Goal: Transaction & Acquisition: Purchase product/service

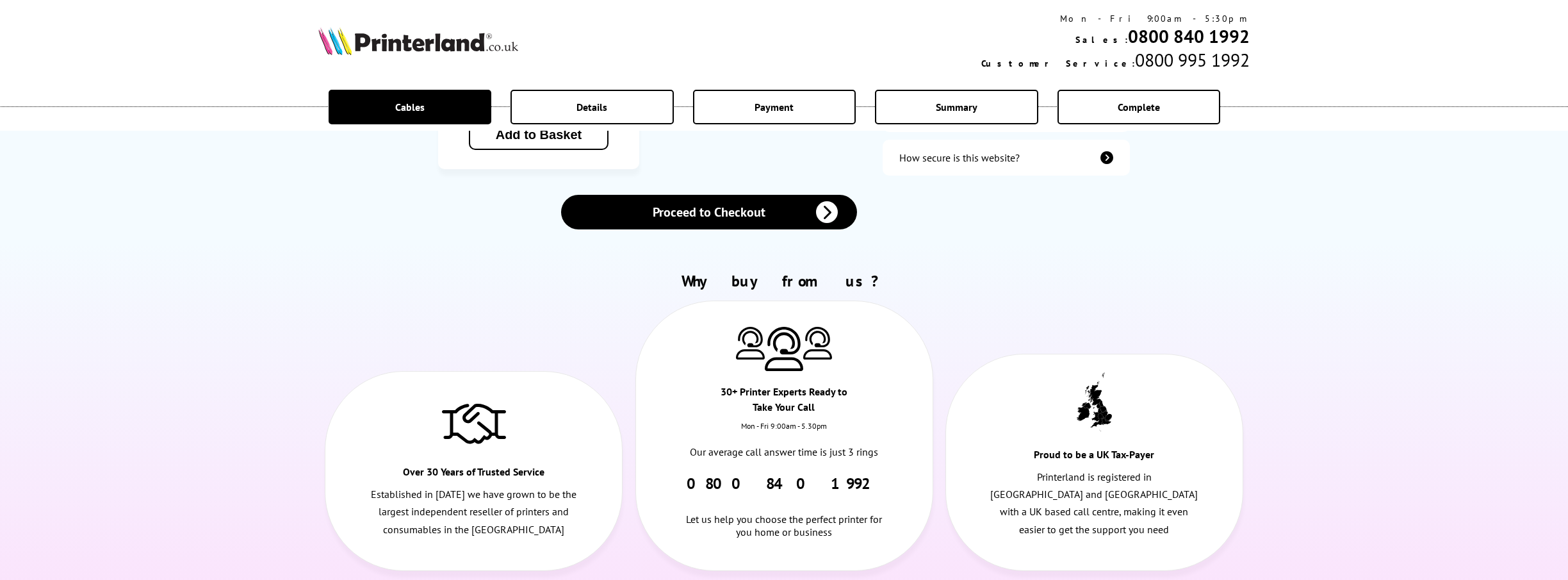
scroll to position [576, 0]
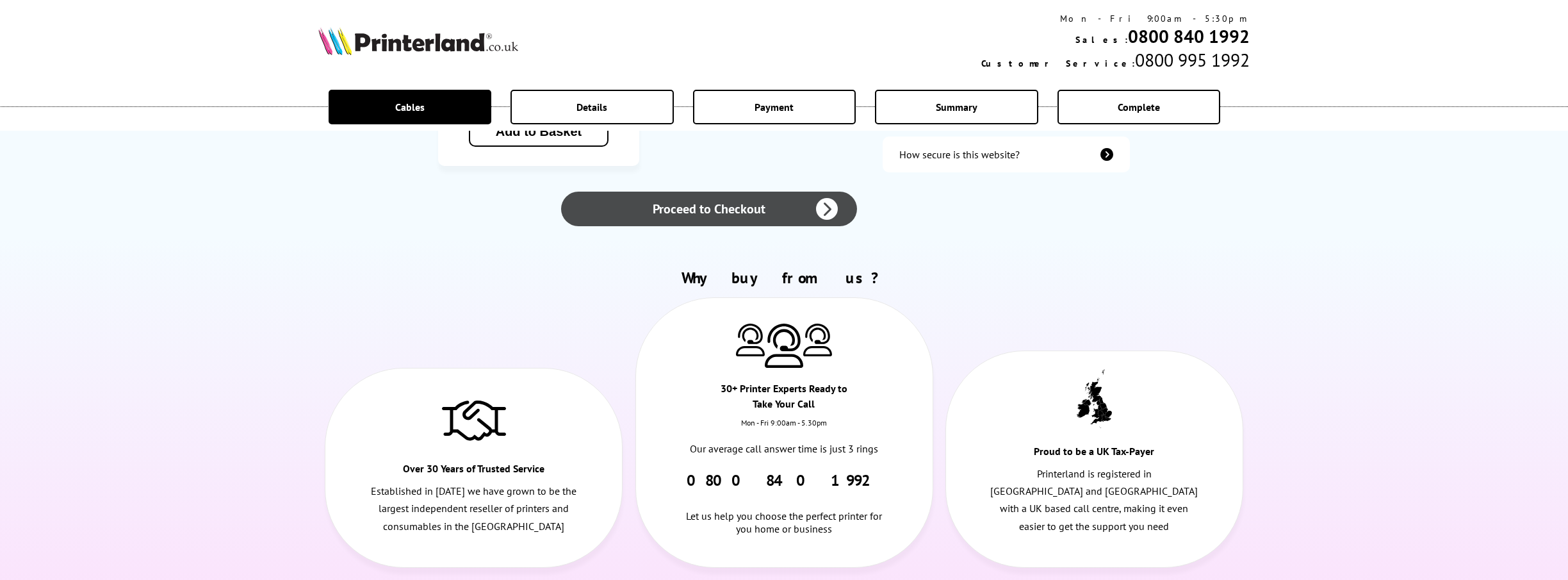
click at [737, 192] on link "Proceed to Checkout" at bounding box center [709, 209] width 296 height 35
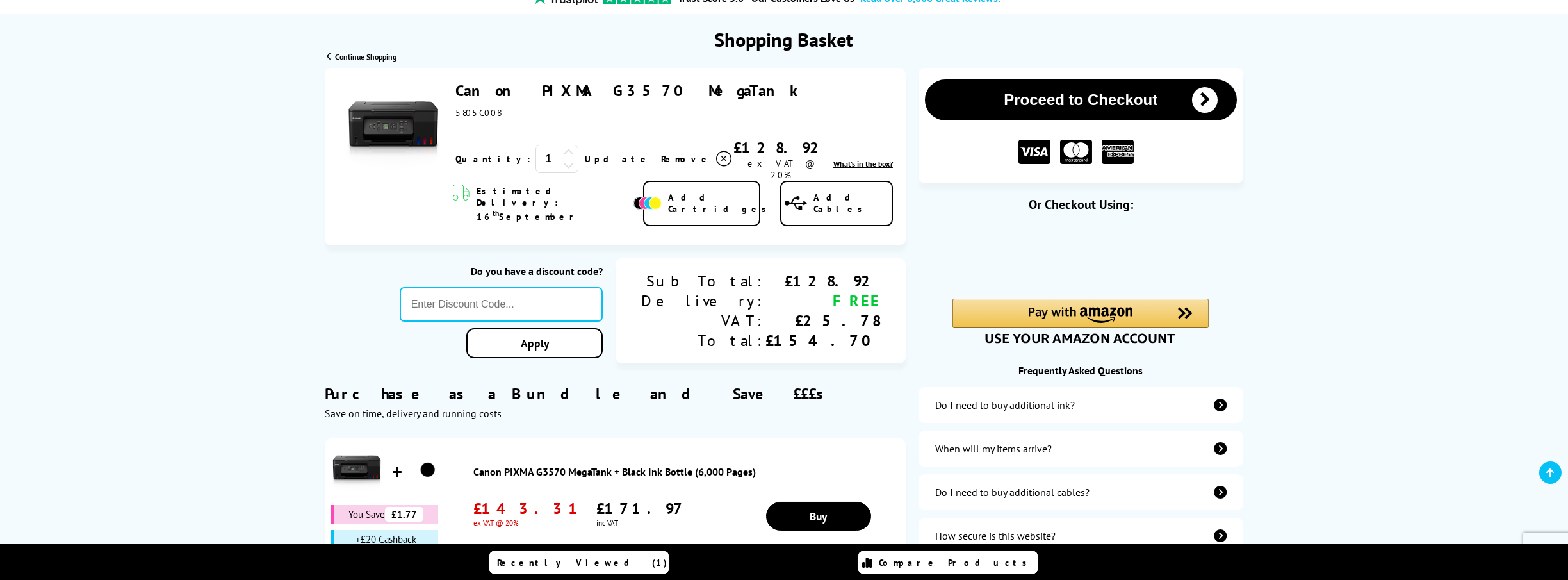
scroll to position [128, 0]
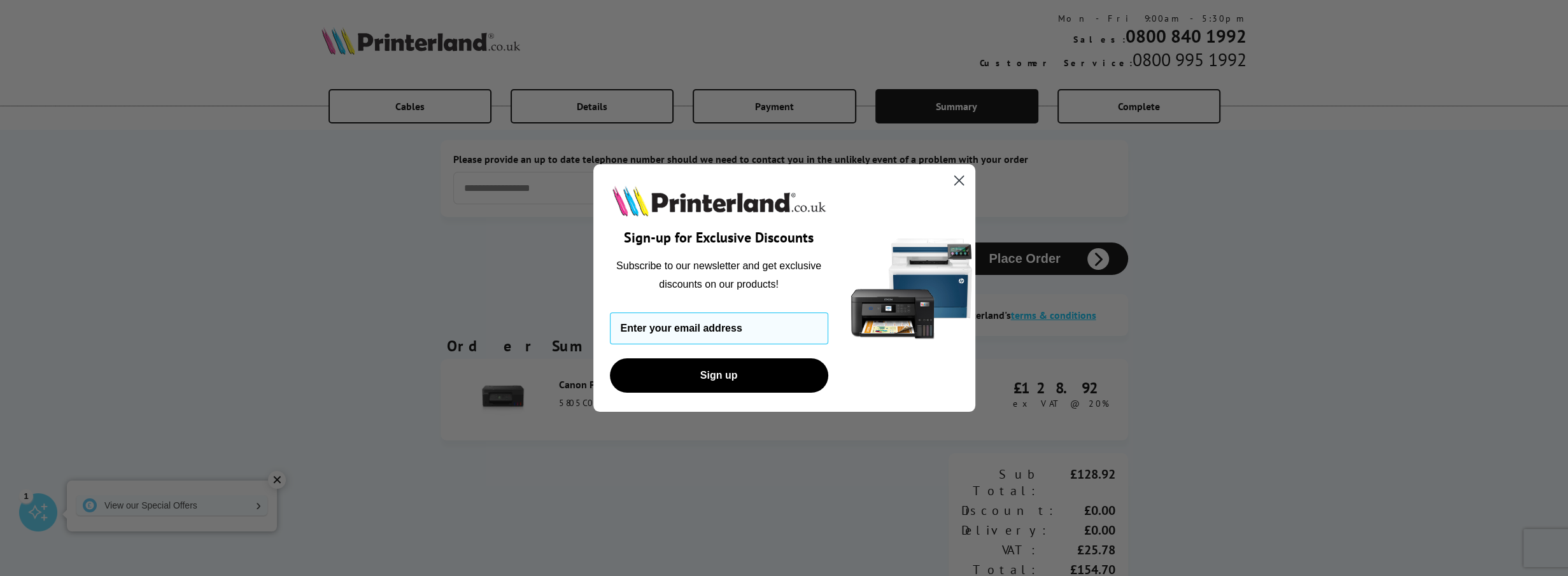
click at [963, 178] on circle "Close dialog" at bounding box center [958, 181] width 21 height 21
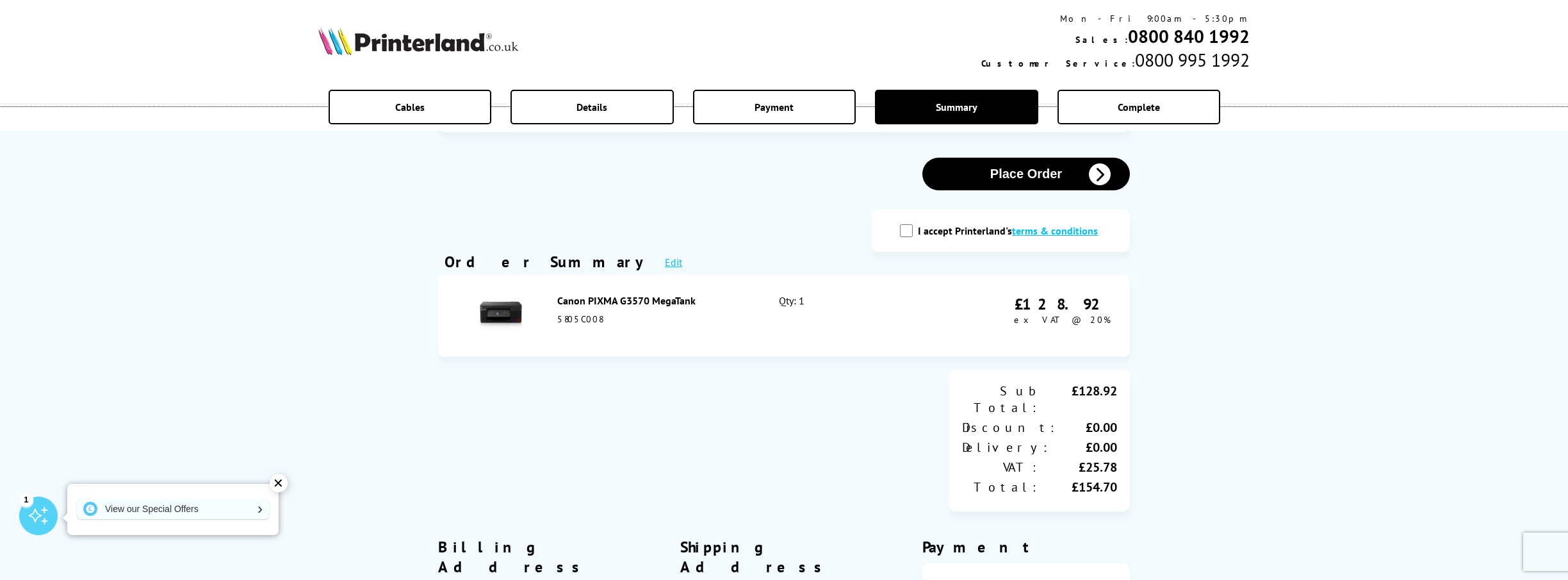
scroll to position [64, 0]
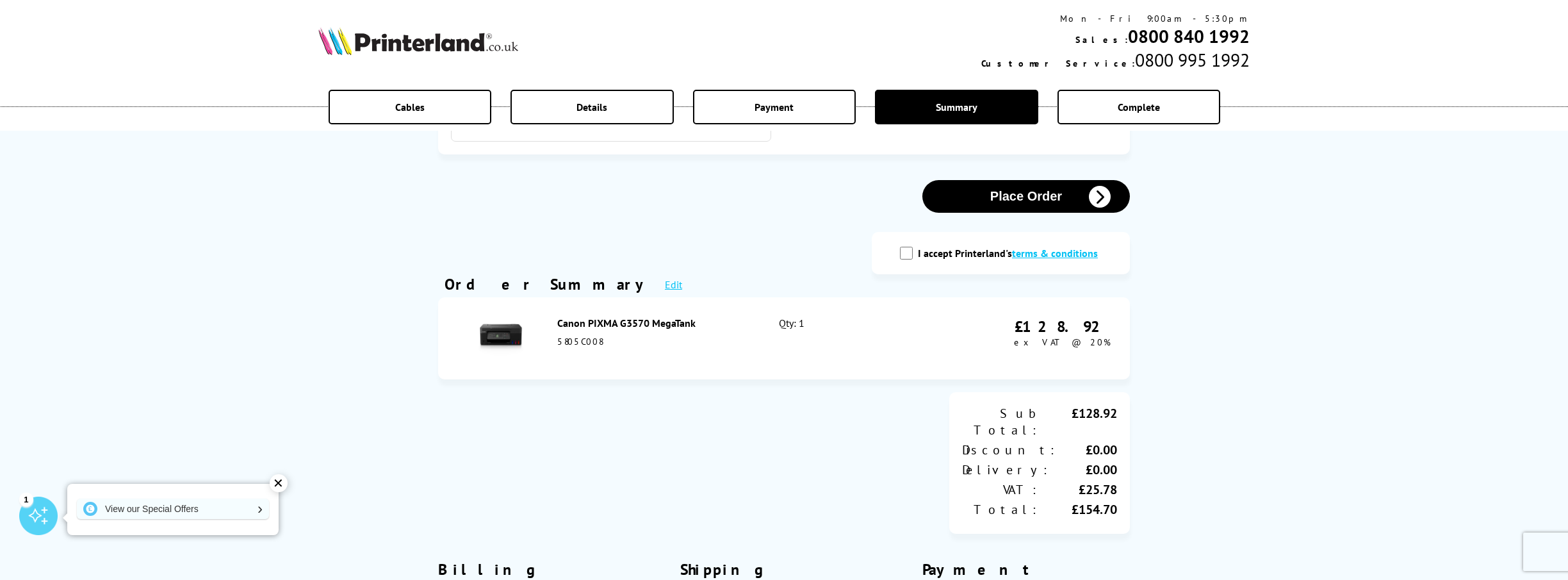
click at [911, 257] on input "I accept Printerland's terms & conditions" at bounding box center [906, 253] width 13 height 13
checkbox input "true"
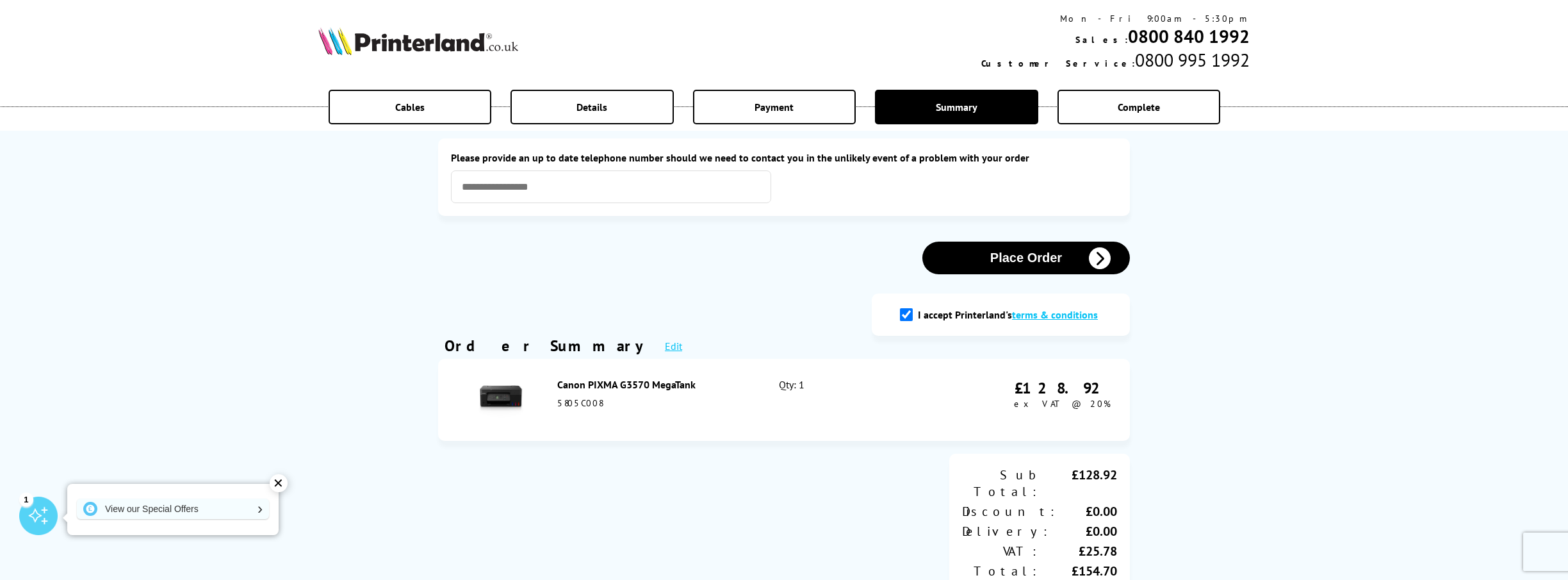
scroll to position [0, 0]
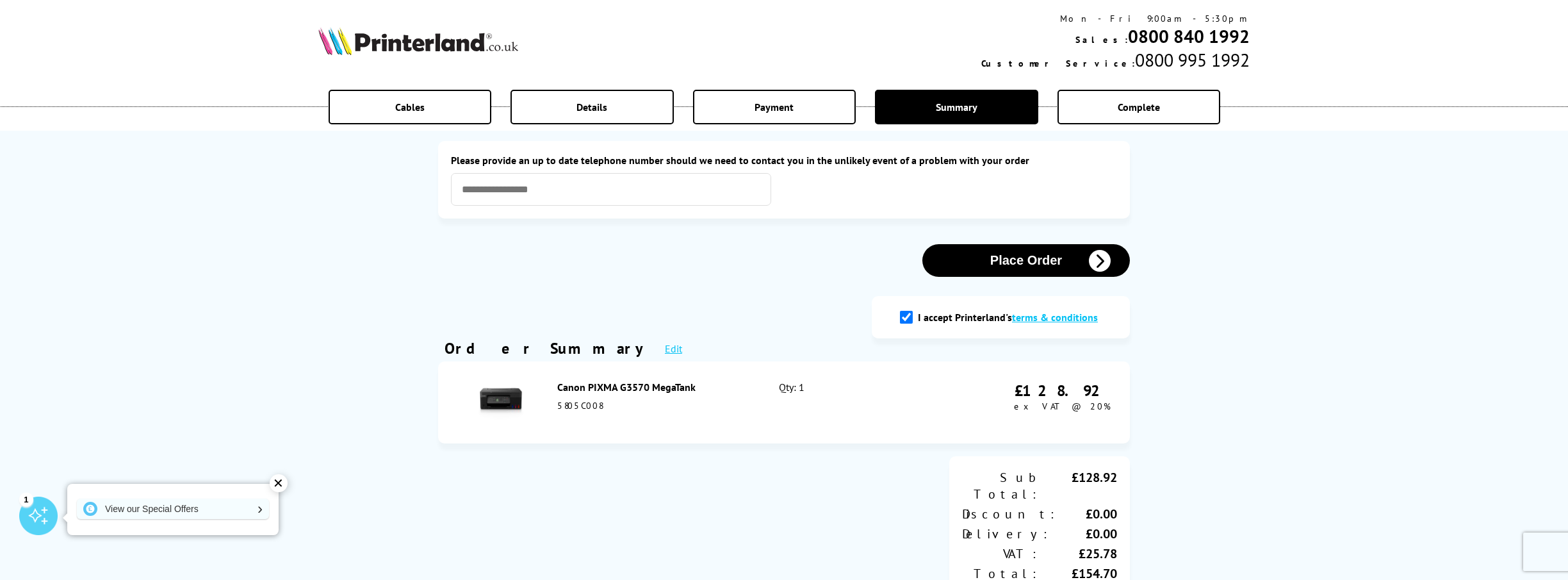
drag, startPoint x: 1058, startPoint y: 262, endPoint x: 1052, endPoint y: 268, distance: 8.5
click at [1058, 262] on button "Place Order" at bounding box center [1026, 260] width 208 height 33
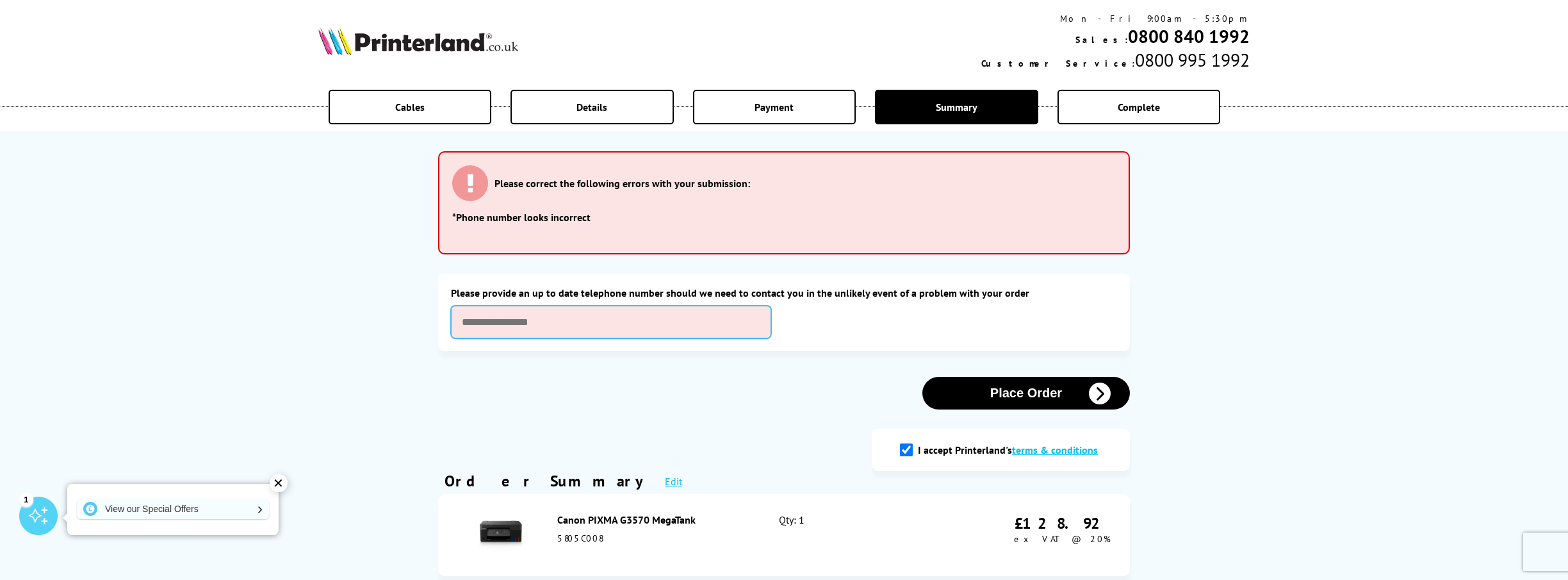
click at [517, 325] on input "text" at bounding box center [611, 322] width 320 height 33
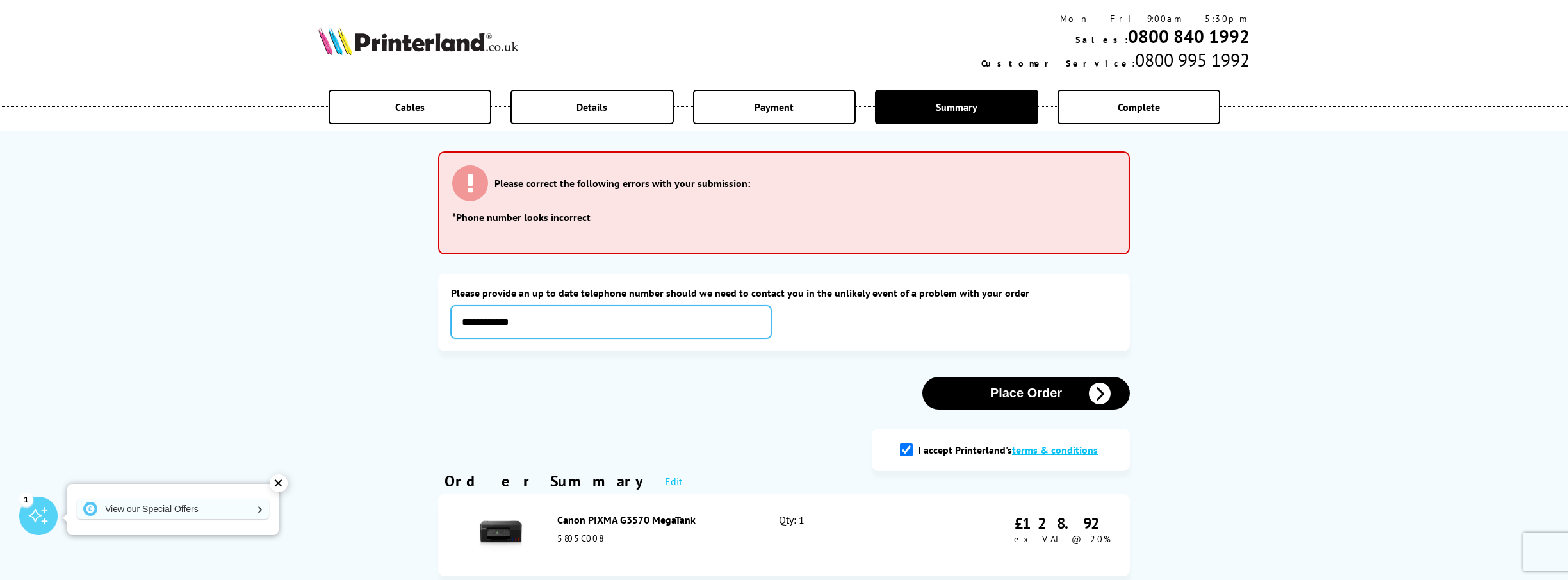
click at [474, 322] on input "**********" at bounding box center [611, 322] width 320 height 33
type input "**********"
click at [1036, 397] on button "Place Order" at bounding box center [1026, 393] width 208 height 33
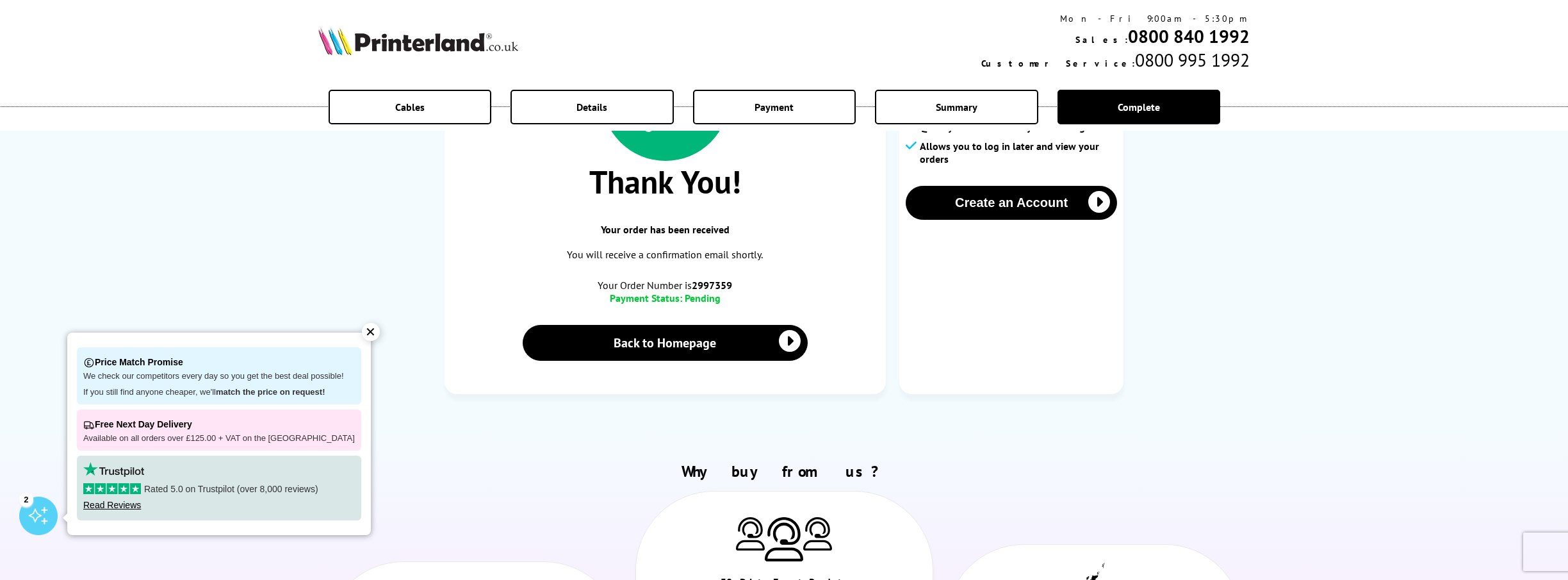
scroll to position [64, 0]
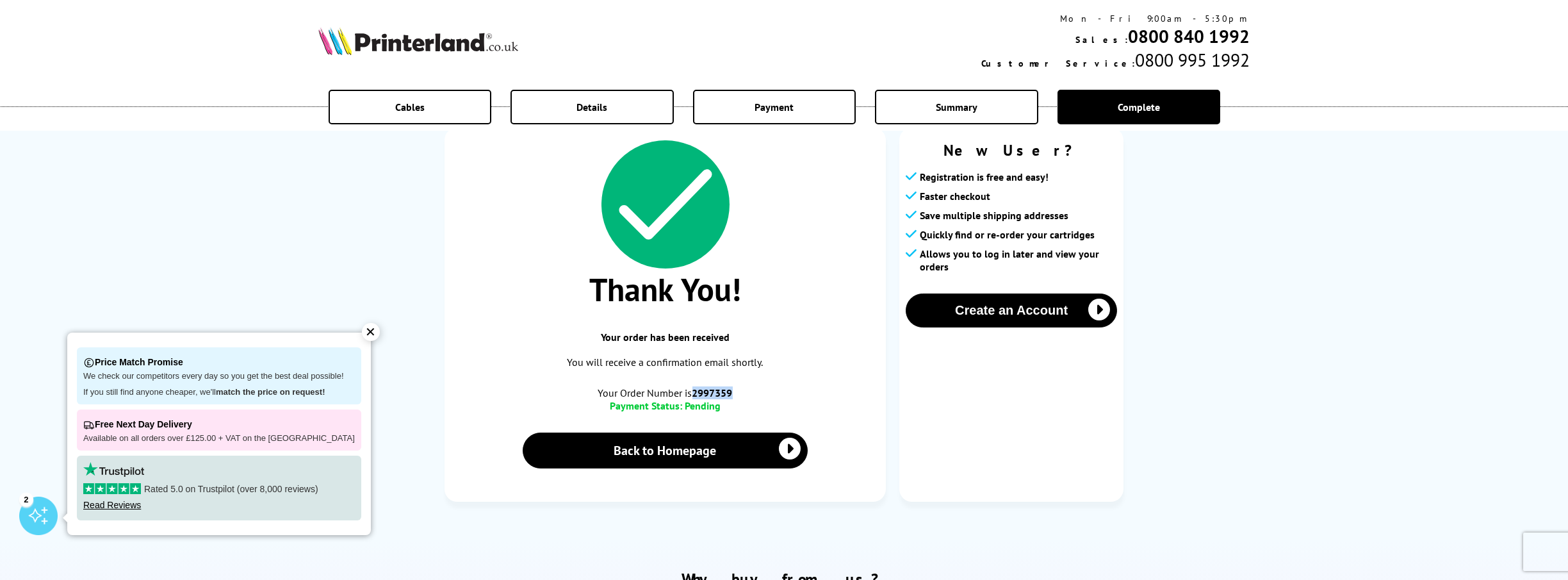
drag, startPoint x: 733, startPoint y: 395, endPoint x: 696, endPoint y: 396, distance: 37.0
click at [696, 396] on span "Your Order Number is 2997359" at bounding box center [665, 393] width 416 height 13
copy b "2997359"
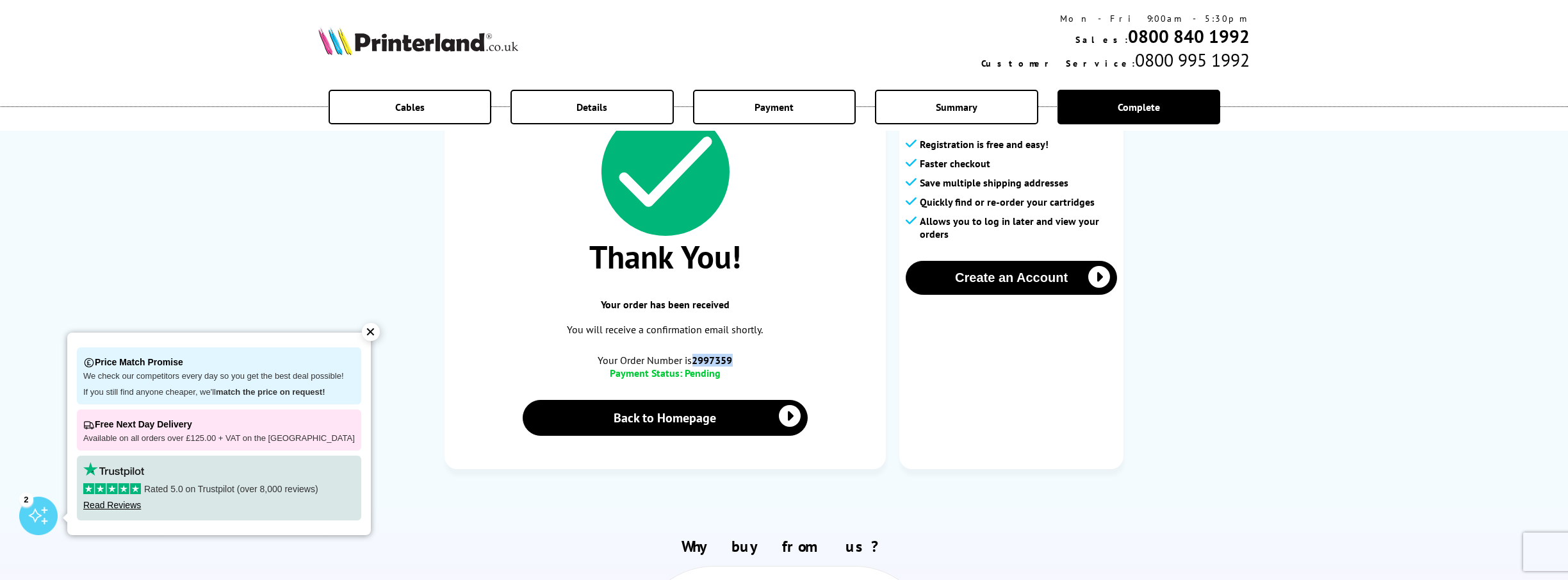
scroll to position [128, 0]
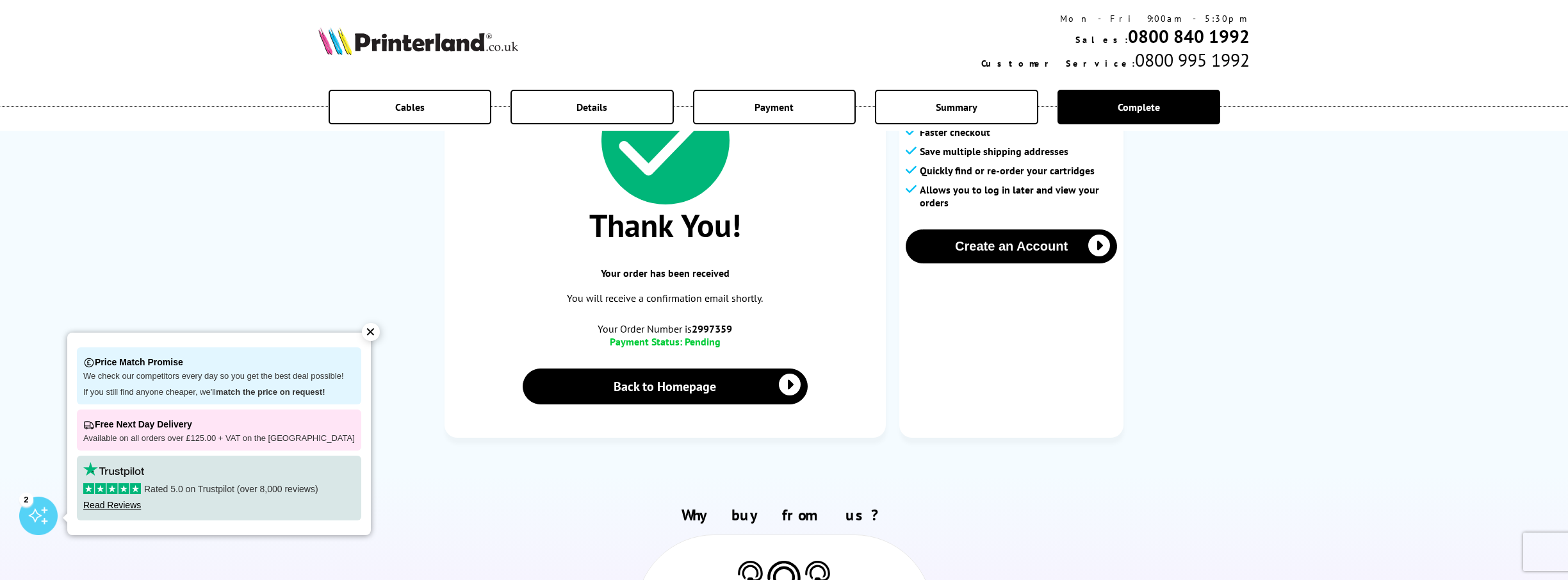
click at [362, 329] on div "✕" at bounding box center [370, 332] width 18 height 18
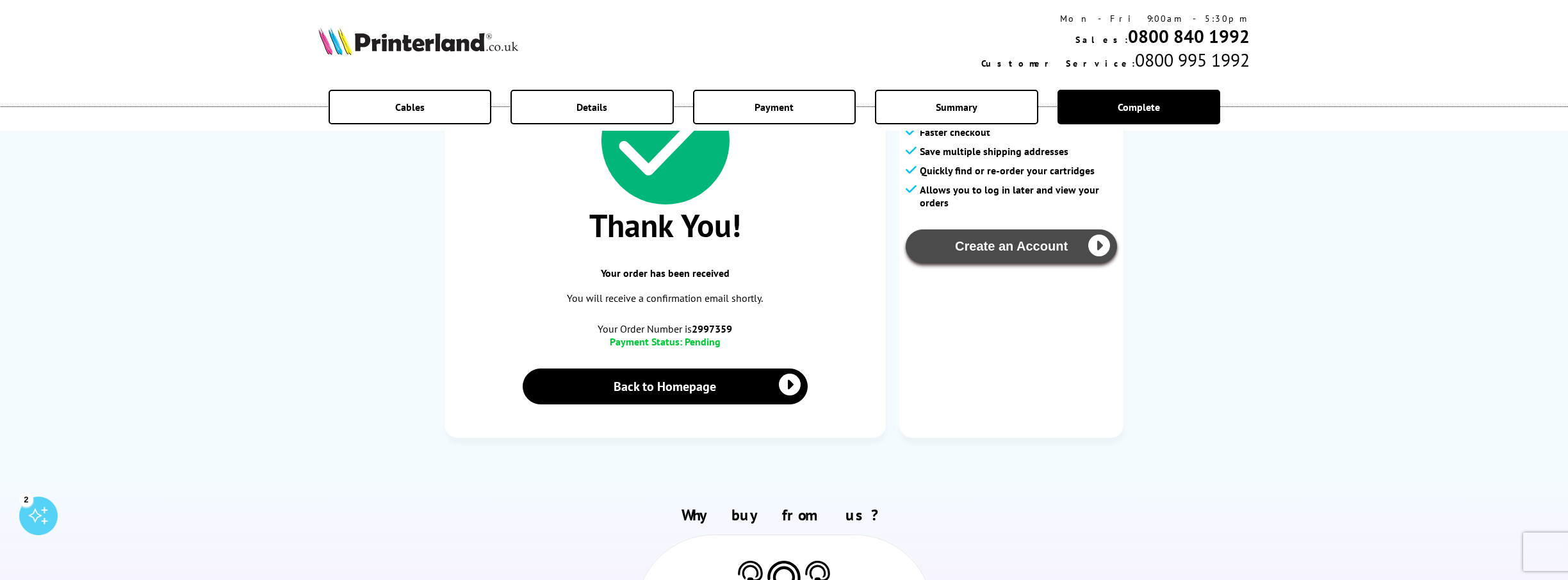
click at [1032, 260] on button "Create an Account" at bounding box center [1011, 246] width 211 height 34
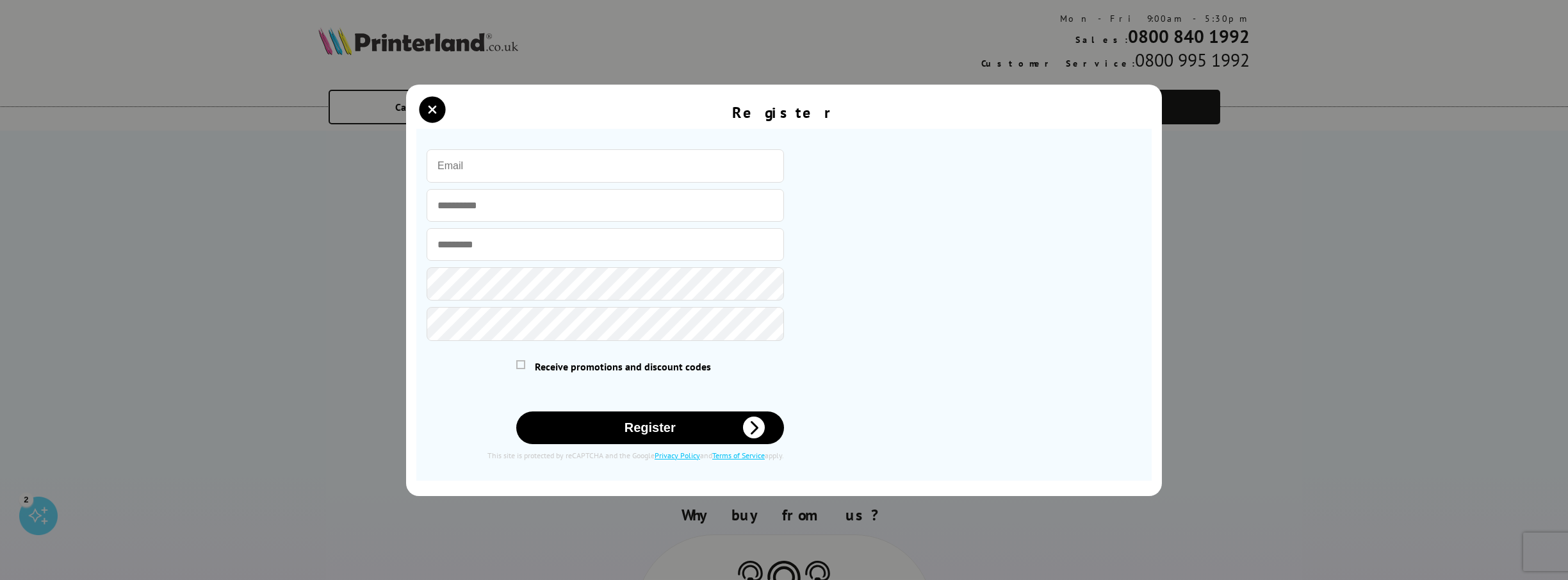
click at [515, 170] on input "email" at bounding box center [605, 166] width 358 height 33
type input "[EMAIL_ADDRESS][DOMAIN_NAME]"
type input "****"
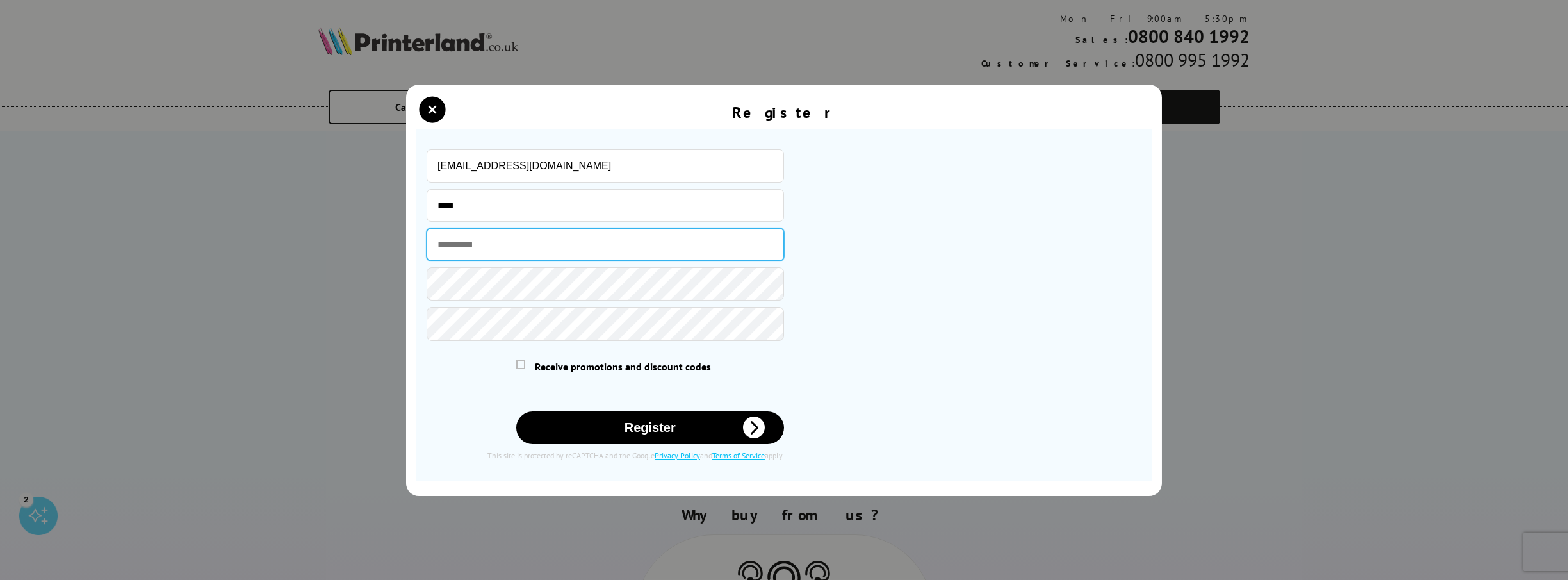
type input "*****"
click at [667, 433] on button "Register" at bounding box center [650, 428] width 269 height 33
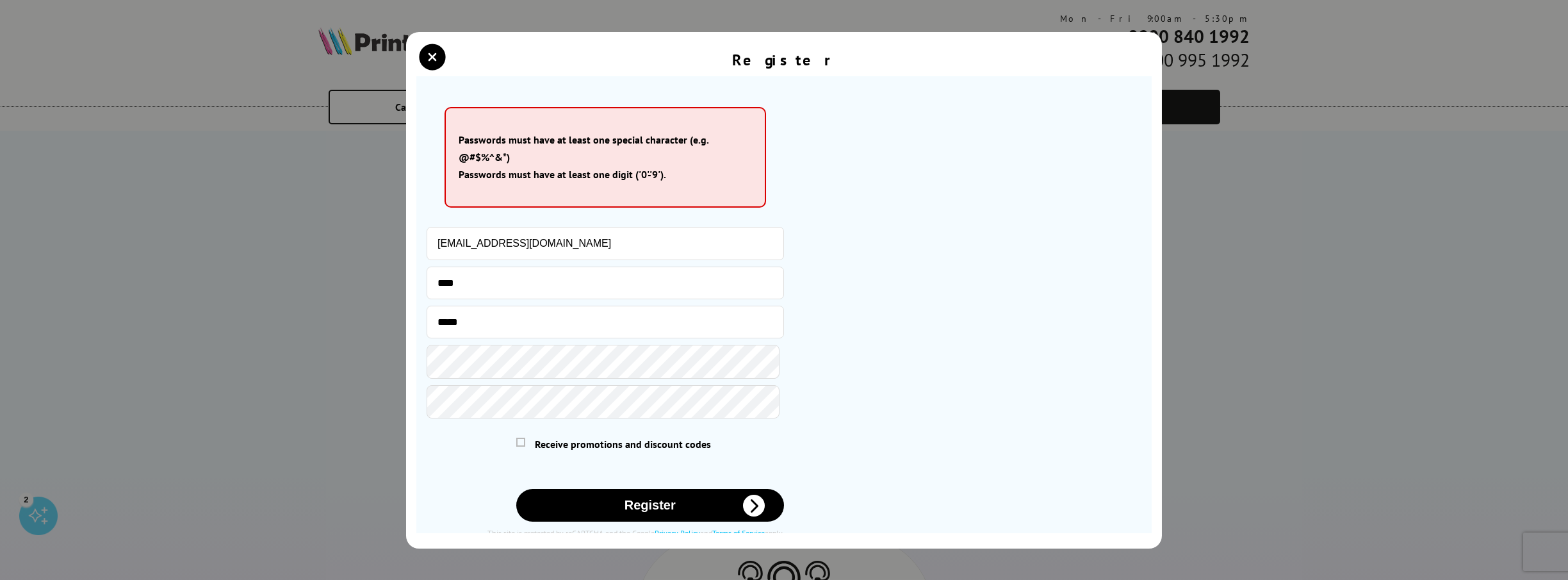
click at [350, 358] on div "Register Please correct the following errors with your submission:" at bounding box center [784, 290] width 1568 height 580
click at [384, 392] on div "Register Please correct the following errors with your submission:" at bounding box center [784, 290] width 1568 height 580
click at [649, 507] on button "Register" at bounding box center [650, 505] width 269 height 33
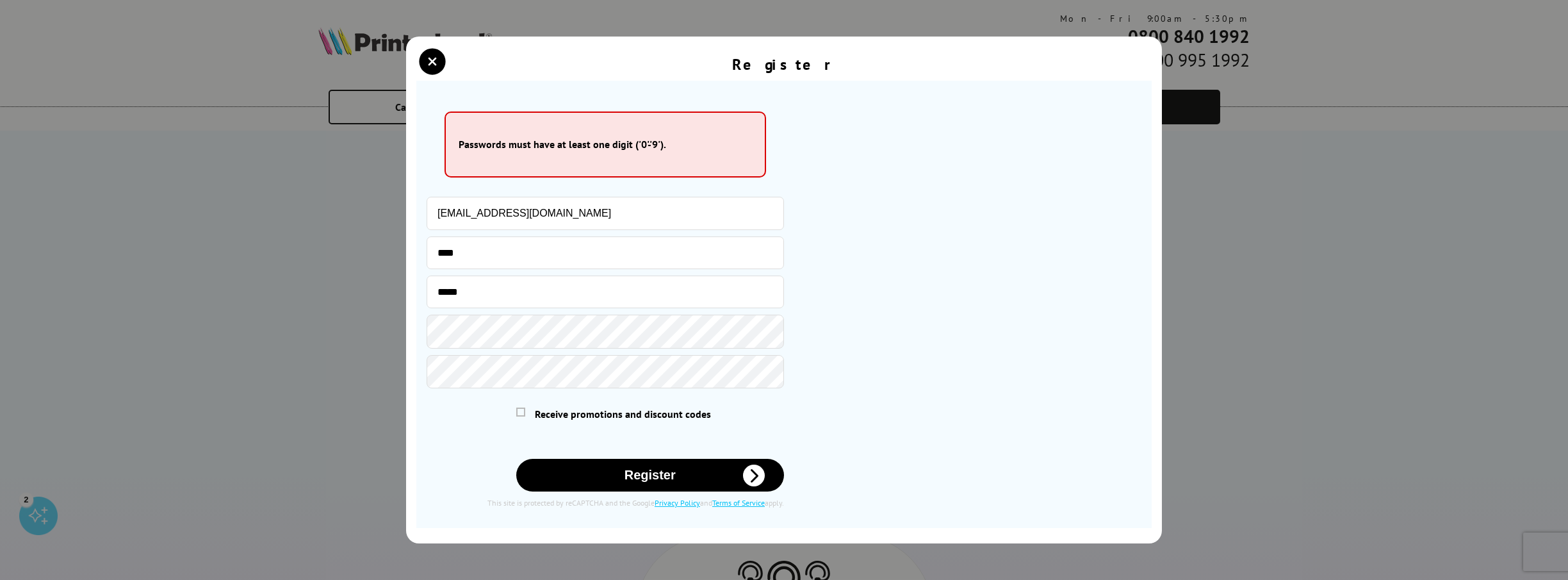
click at [660, 472] on button "Register" at bounding box center [650, 475] width 269 height 33
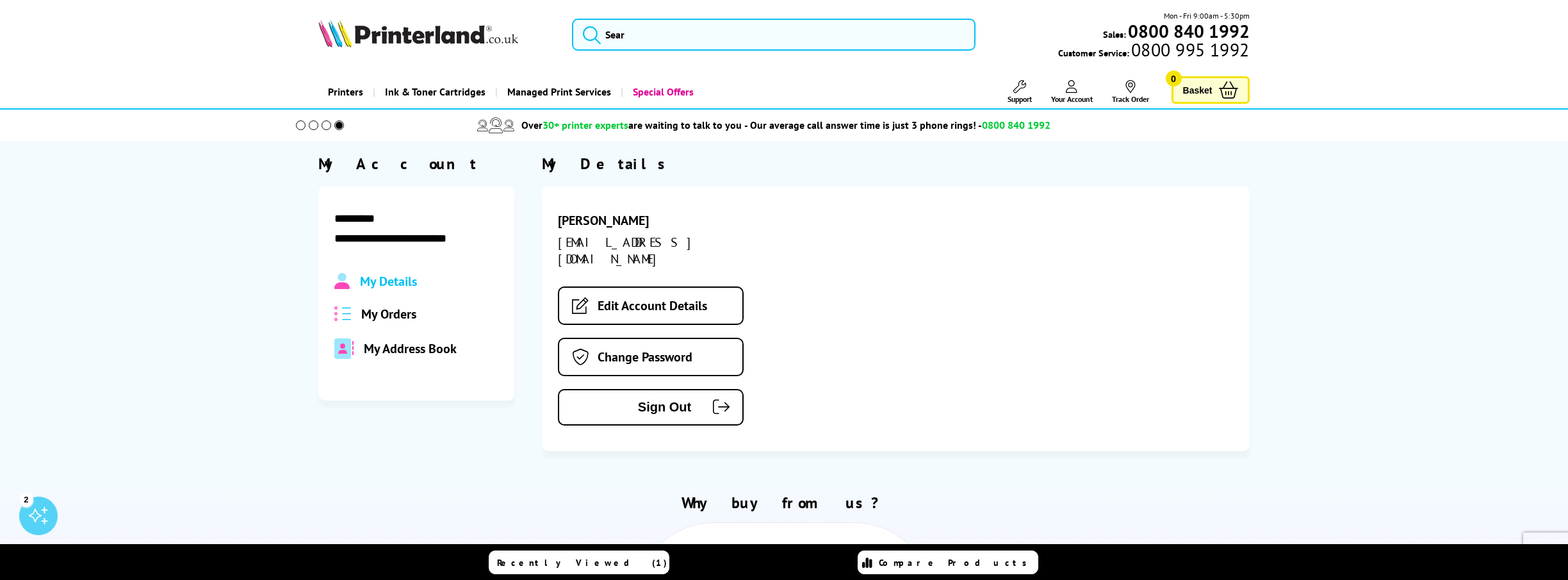
click at [378, 317] on span "My Orders" at bounding box center [389, 314] width 55 height 17
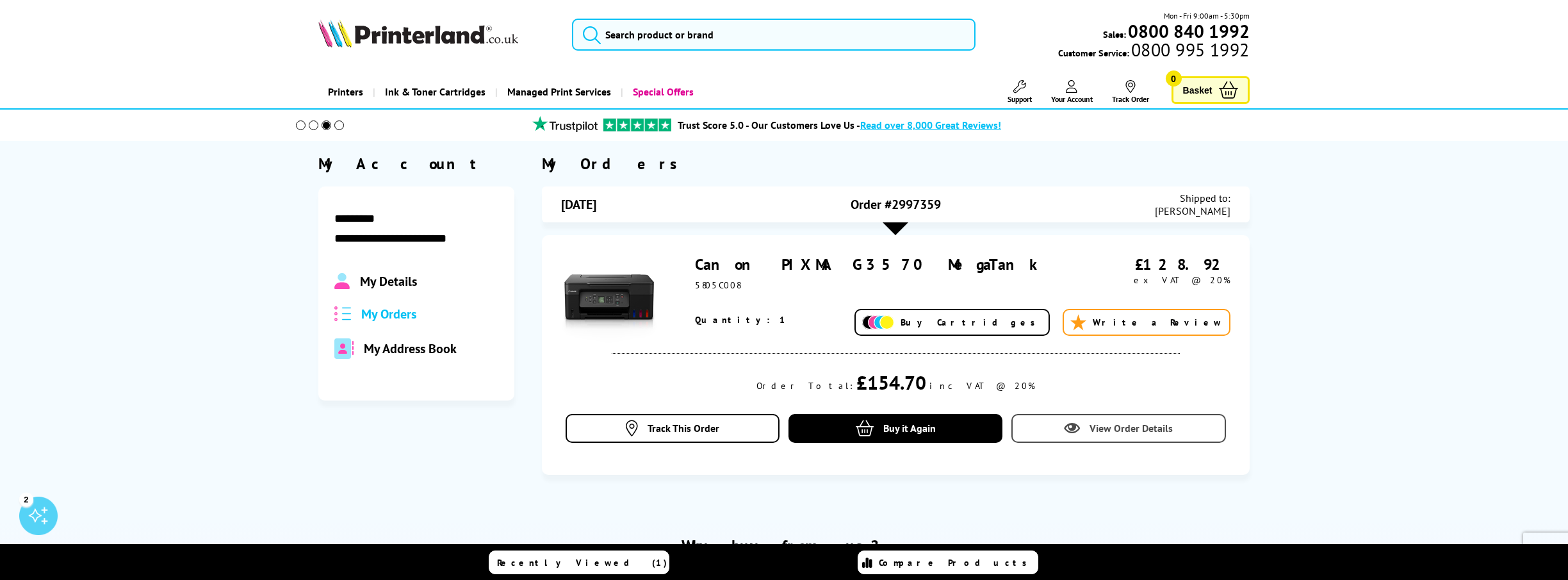
click at [1173, 427] on link "View Order Details" at bounding box center [1118, 428] width 214 height 29
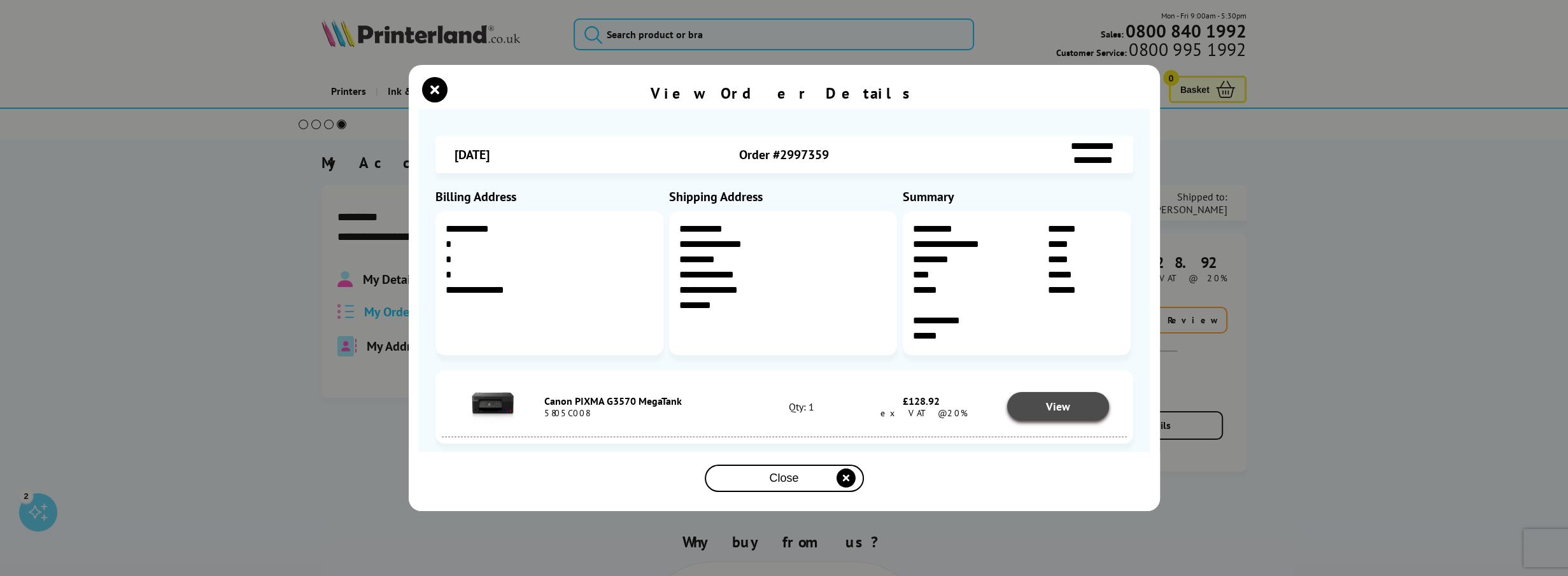
click at [1043, 398] on link "View" at bounding box center [1057, 406] width 102 height 29
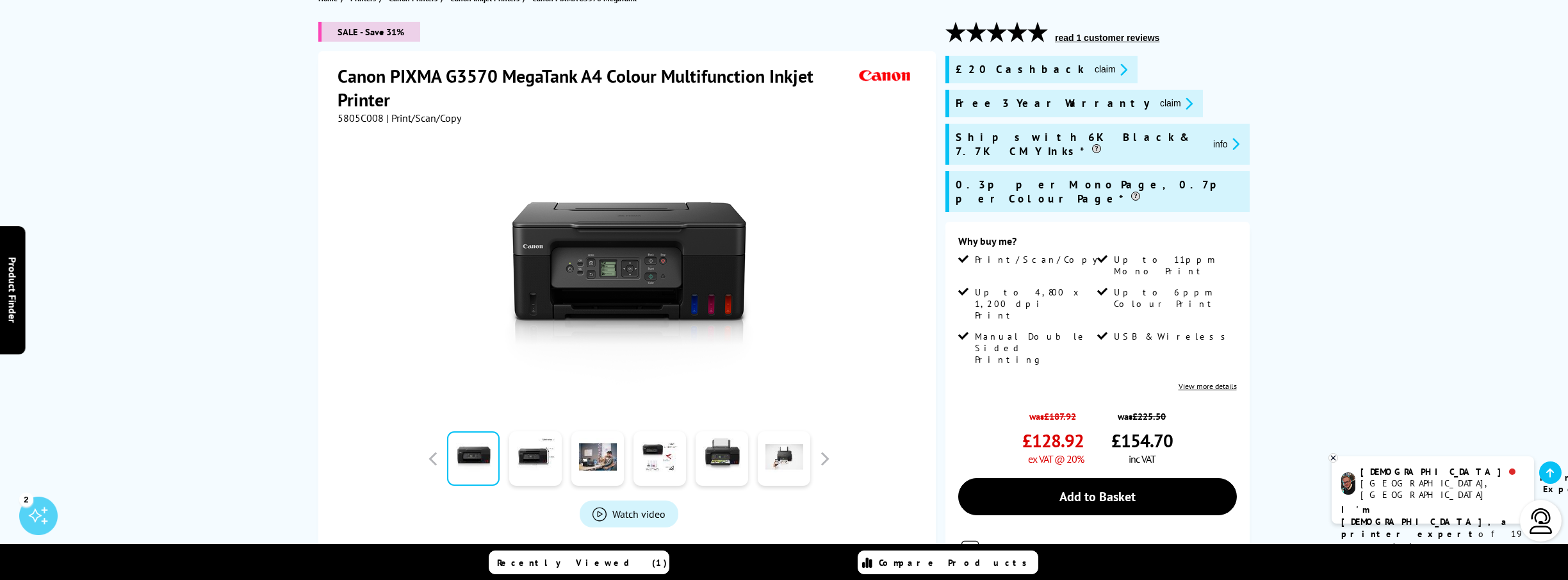
scroll to position [192, 0]
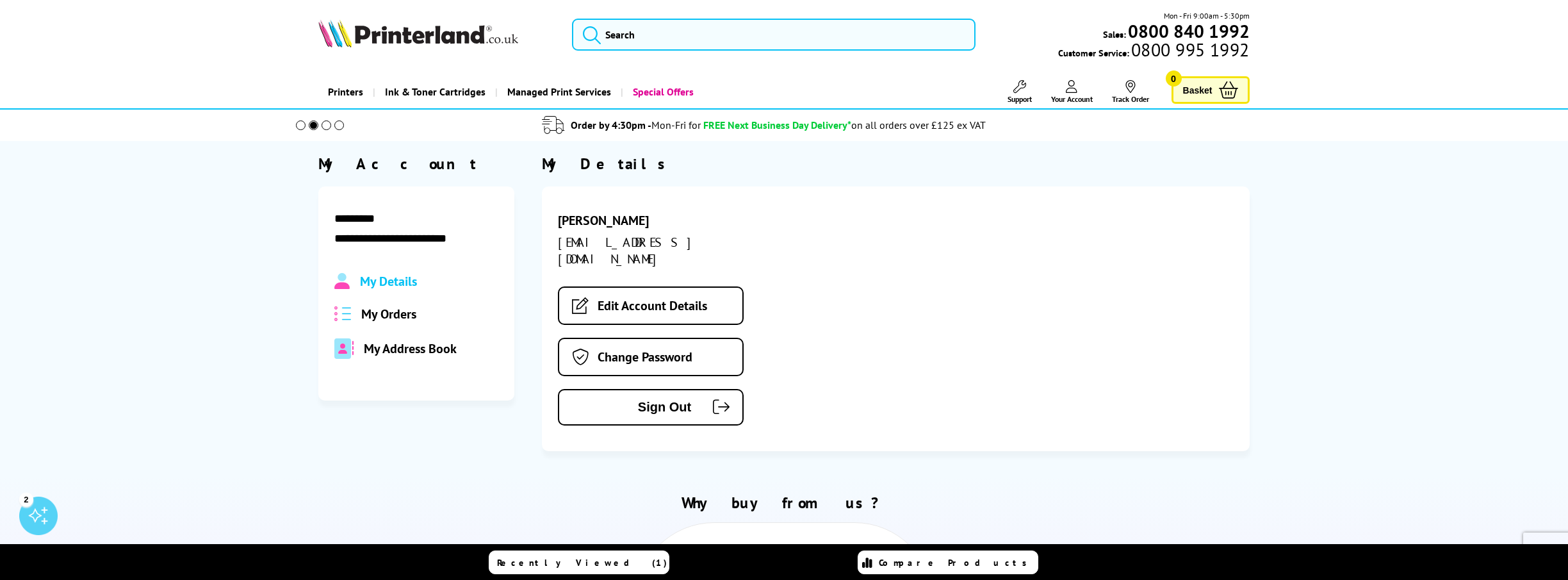
click at [381, 282] on span "My Details" at bounding box center [388, 282] width 57 height 17
click at [412, 282] on span "My Details" at bounding box center [388, 282] width 57 height 17
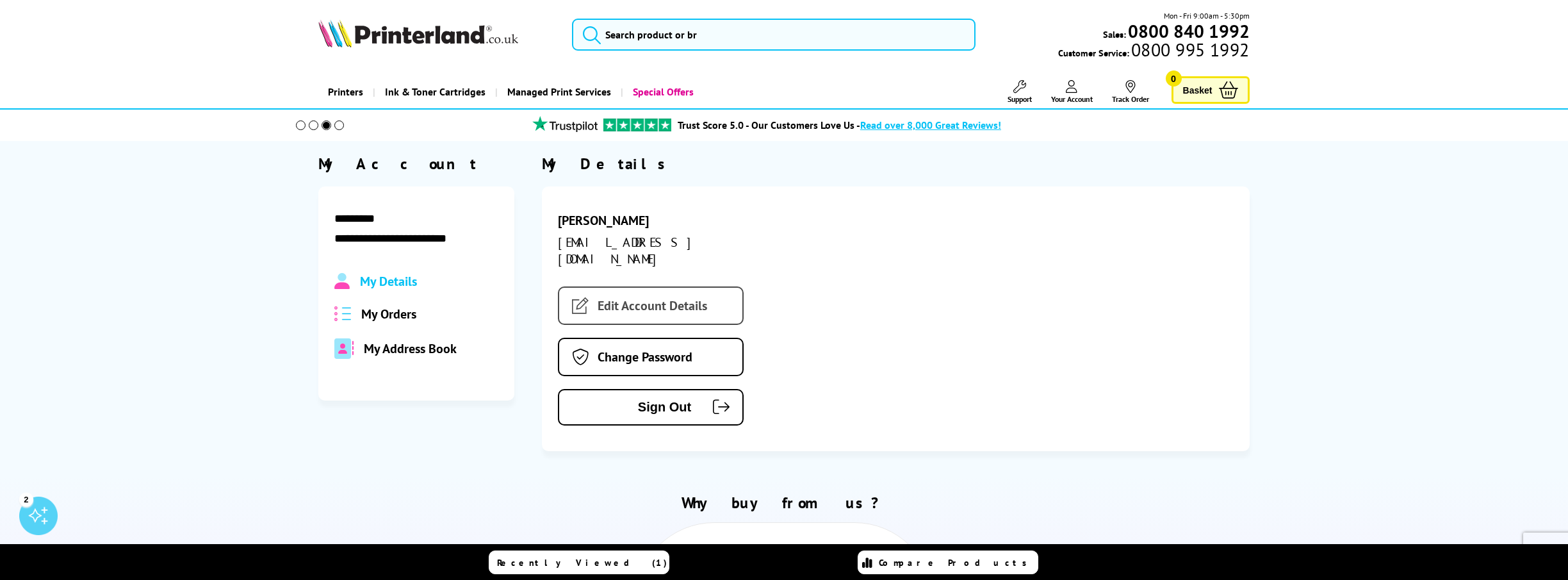
click at [685, 287] on link "Edit Account Details" at bounding box center [650, 306] width 186 height 38
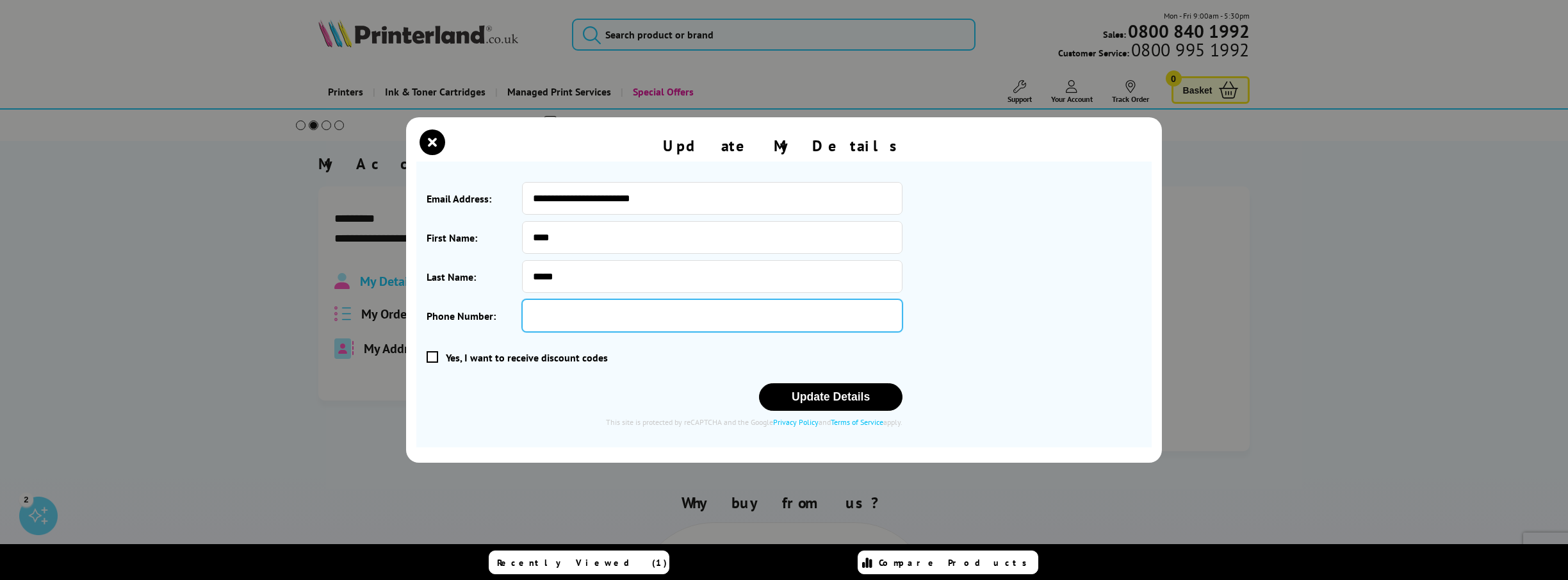
click at [638, 318] on input "Phone Number:" at bounding box center [712, 315] width 380 height 33
type input "**********"
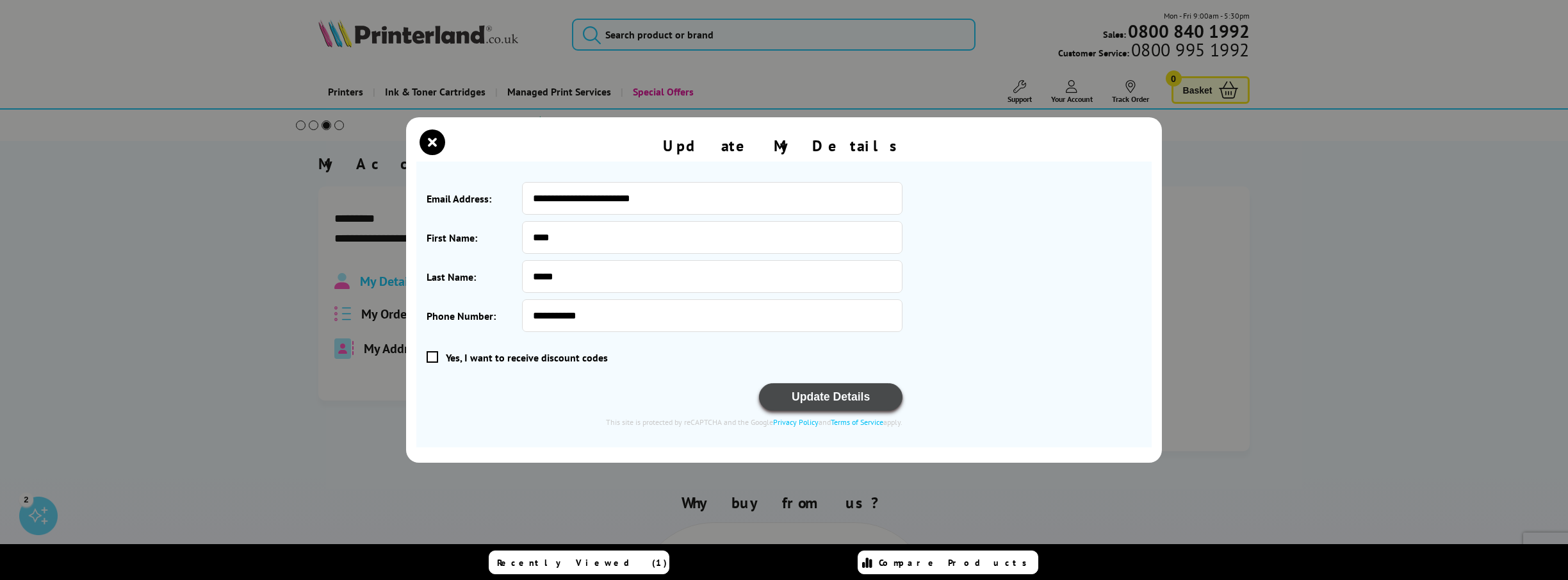
click at [860, 398] on button "Update Details" at bounding box center [831, 397] width 144 height 28
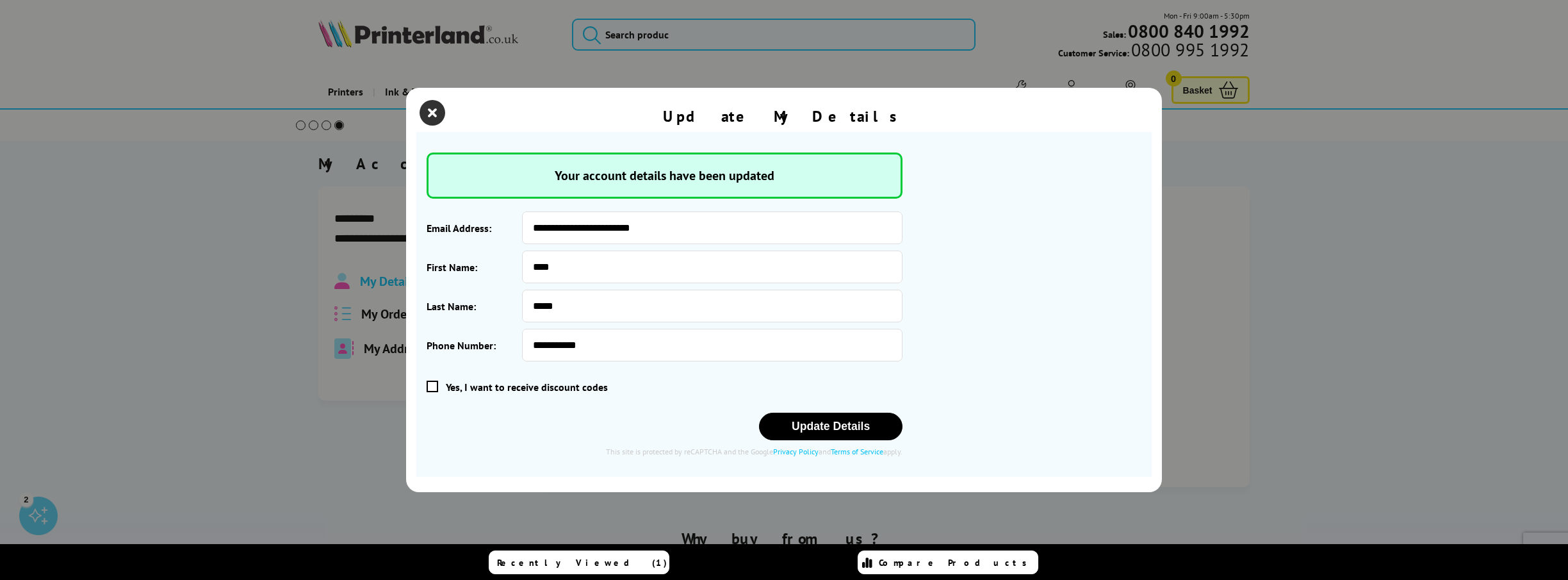
click at [432, 103] on icon "close modal" at bounding box center [432, 112] width 25 height 25
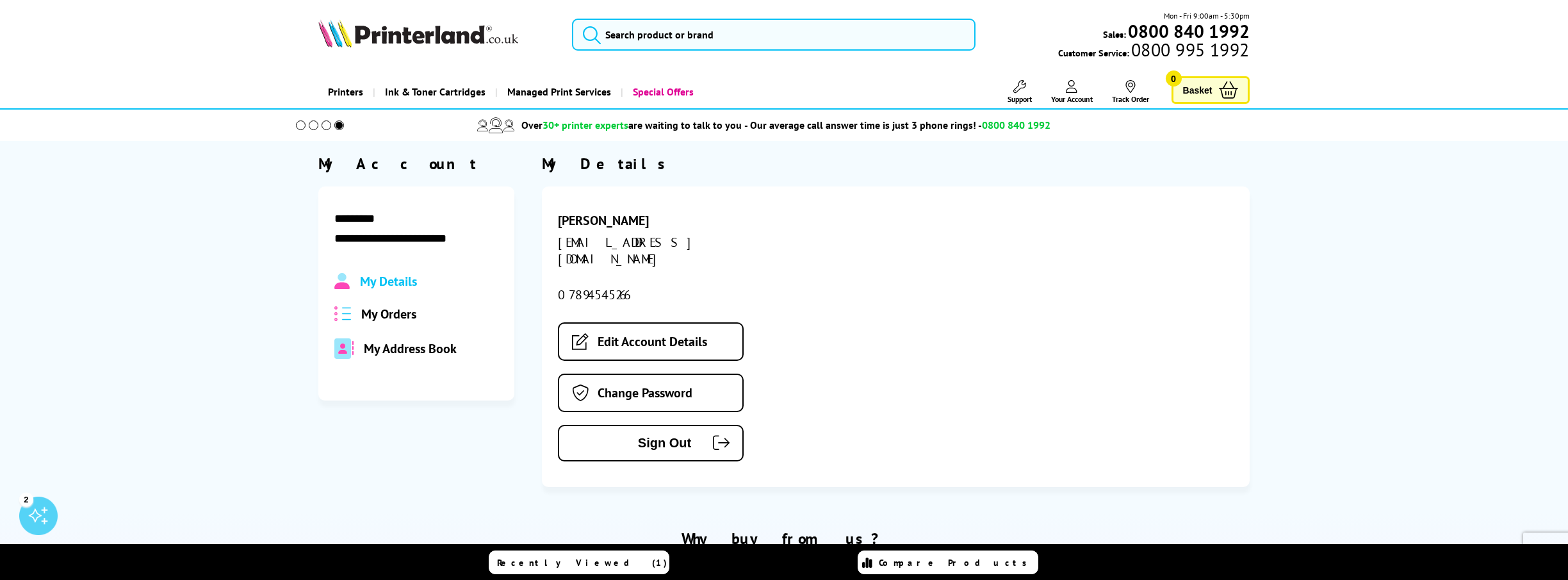
click at [249, 351] on section "**********" at bounding box center [784, 320] width 1568 height 333
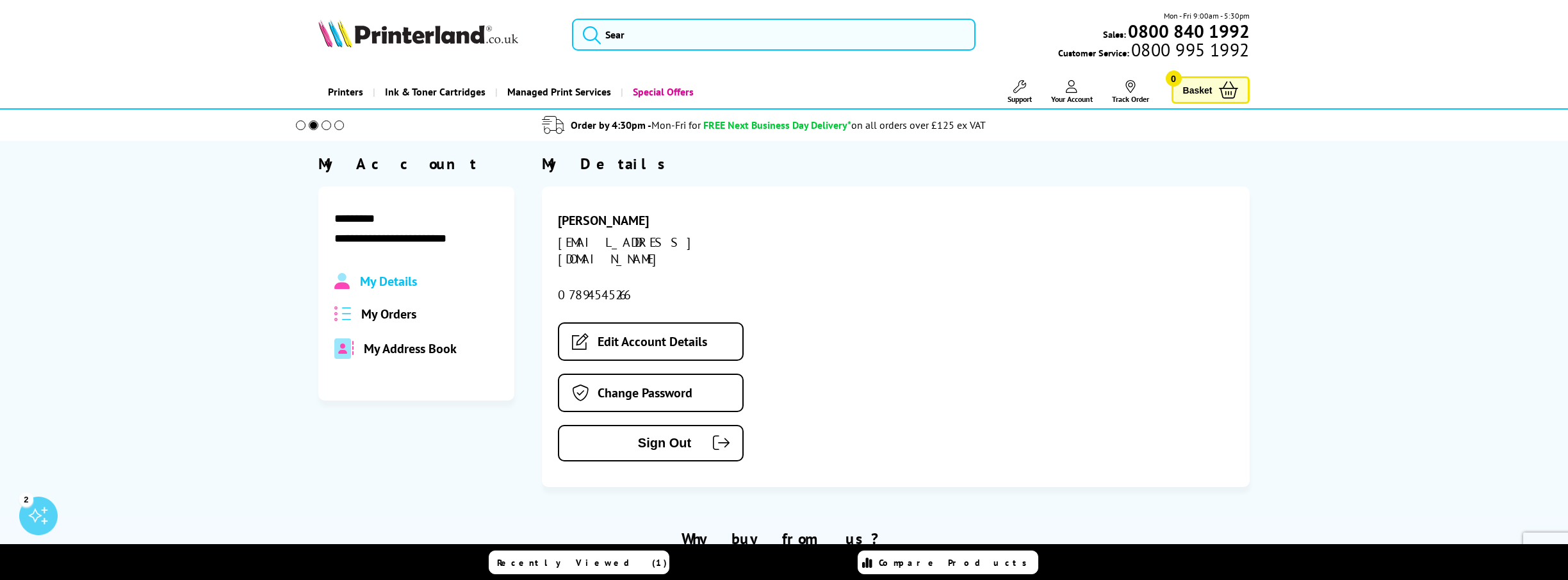
click at [390, 316] on span "My Orders" at bounding box center [389, 314] width 55 height 17
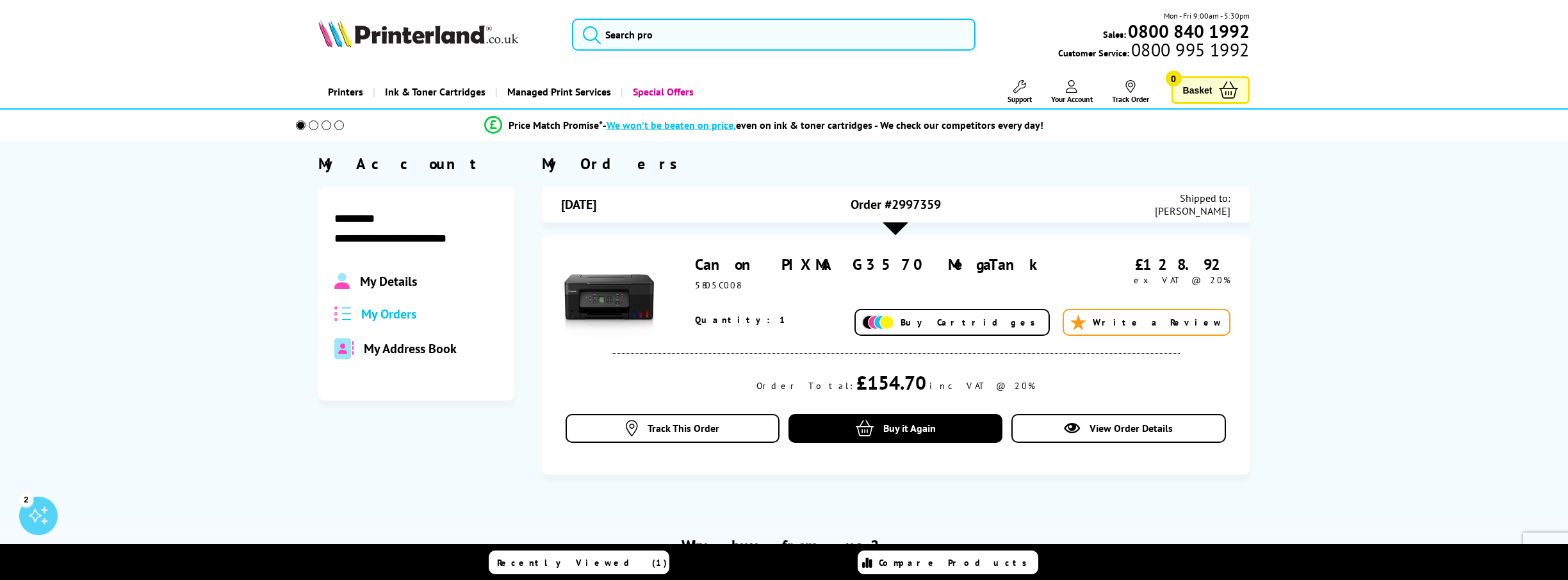
click at [896, 230] on div at bounding box center [895, 228] width 25 height 13
click at [1097, 425] on span "View Order Details" at bounding box center [1132, 428] width 83 height 13
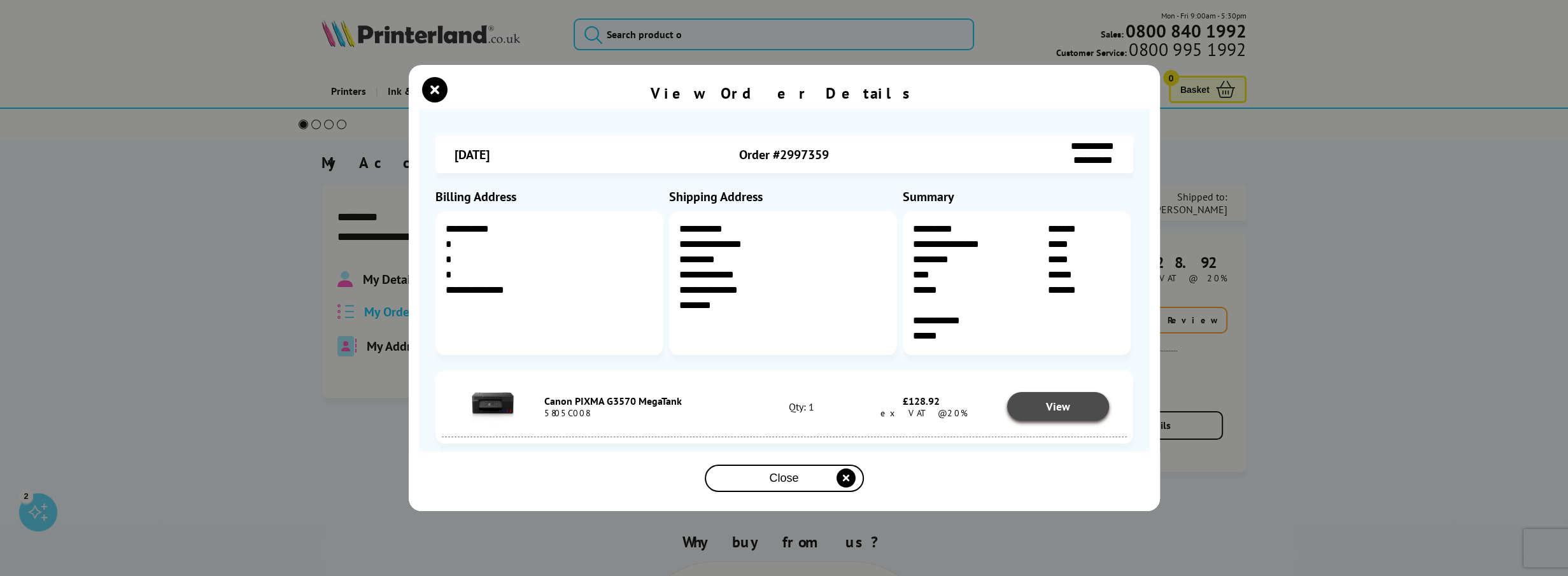
click at [1081, 410] on link "View" at bounding box center [1057, 406] width 102 height 29
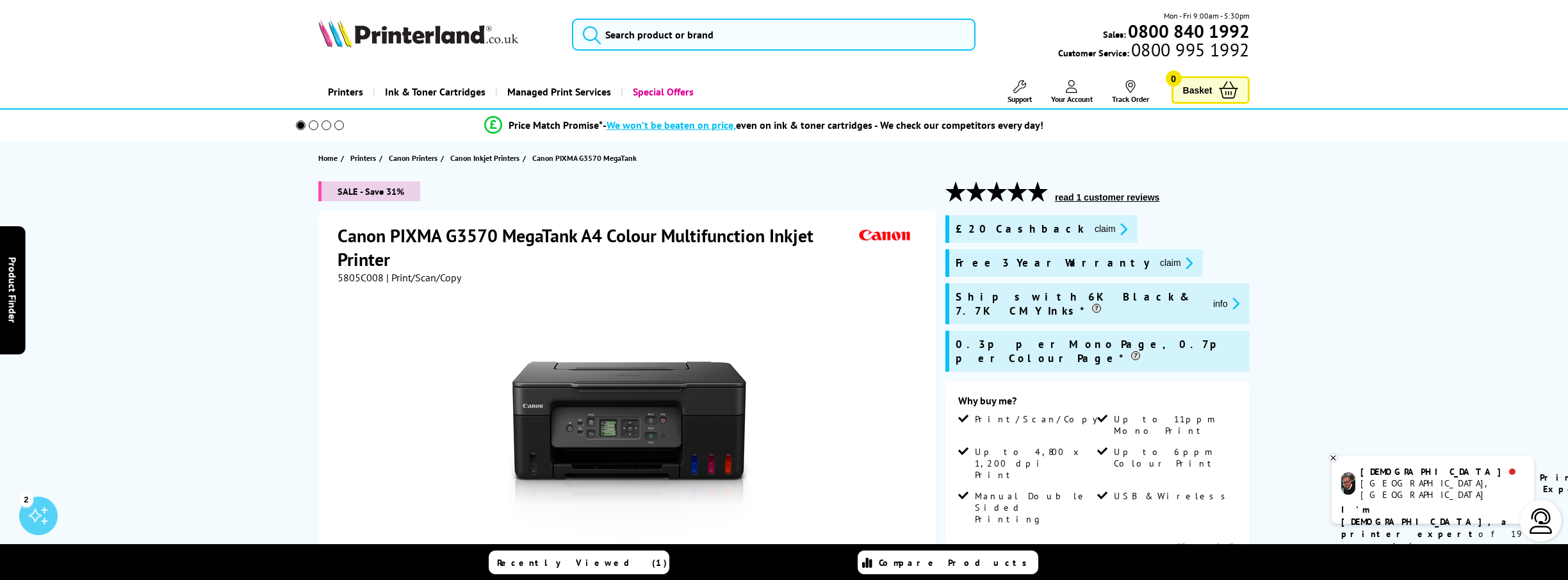
click at [1156, 261] on button "claim" at bounding box center [1176, 263] width 40 height 15
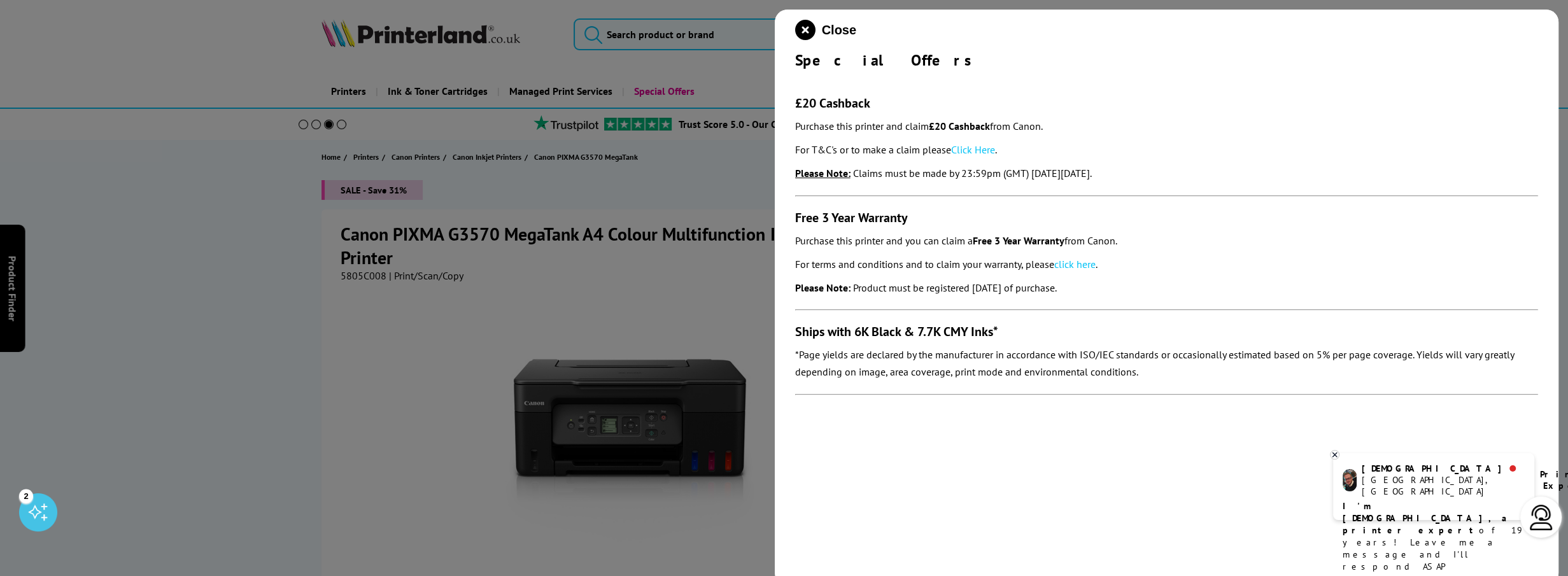
click at [1077, 265] on link "click here" at bounding box center [1074, 264] width 41 height 13
click at [809, 30] on icon "close modal" at bounding box center [805, 30] width 20 height 20
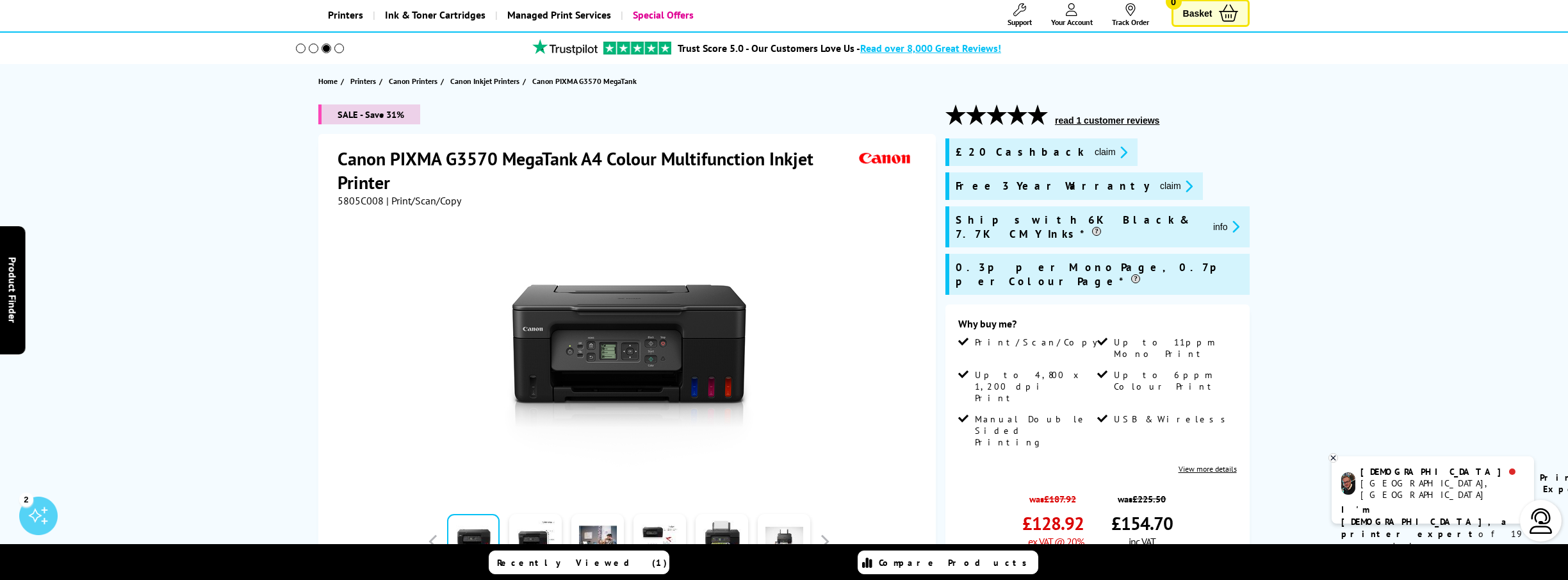
scroll to position [64, 0]
